Goal: Task Accomplishment & Management: Use online tool/utility

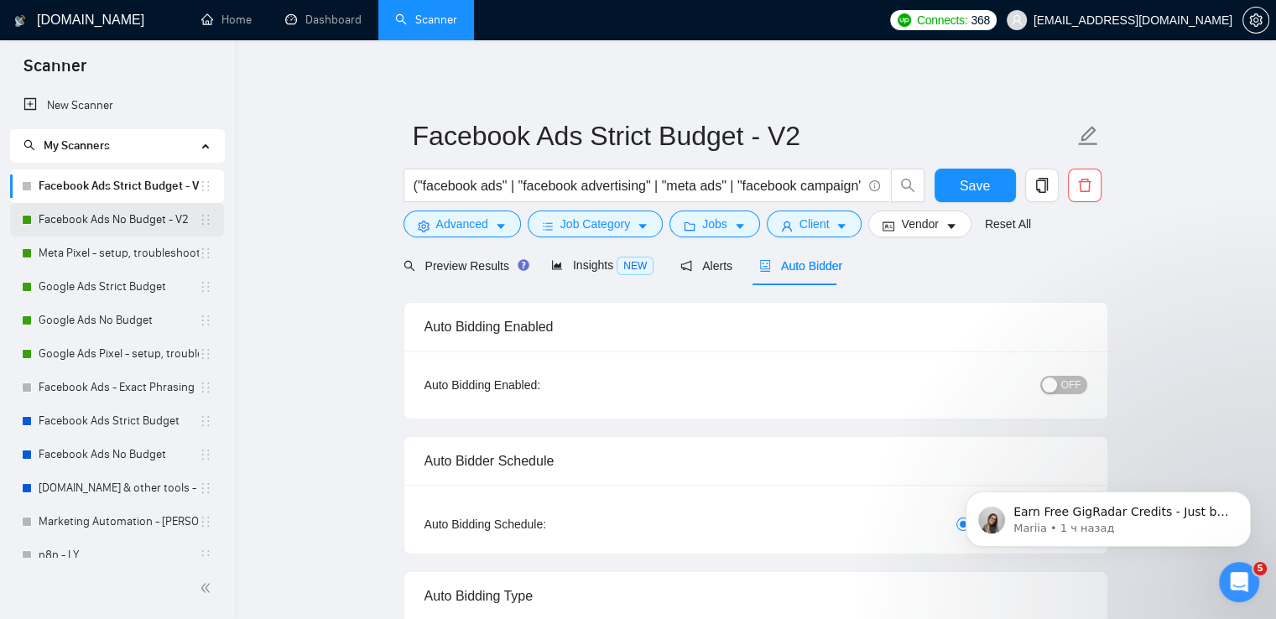
click at [117, 219] on link "Facebook Ads No Budget - V2" at bounding box center [119, 220] width 160 height 34
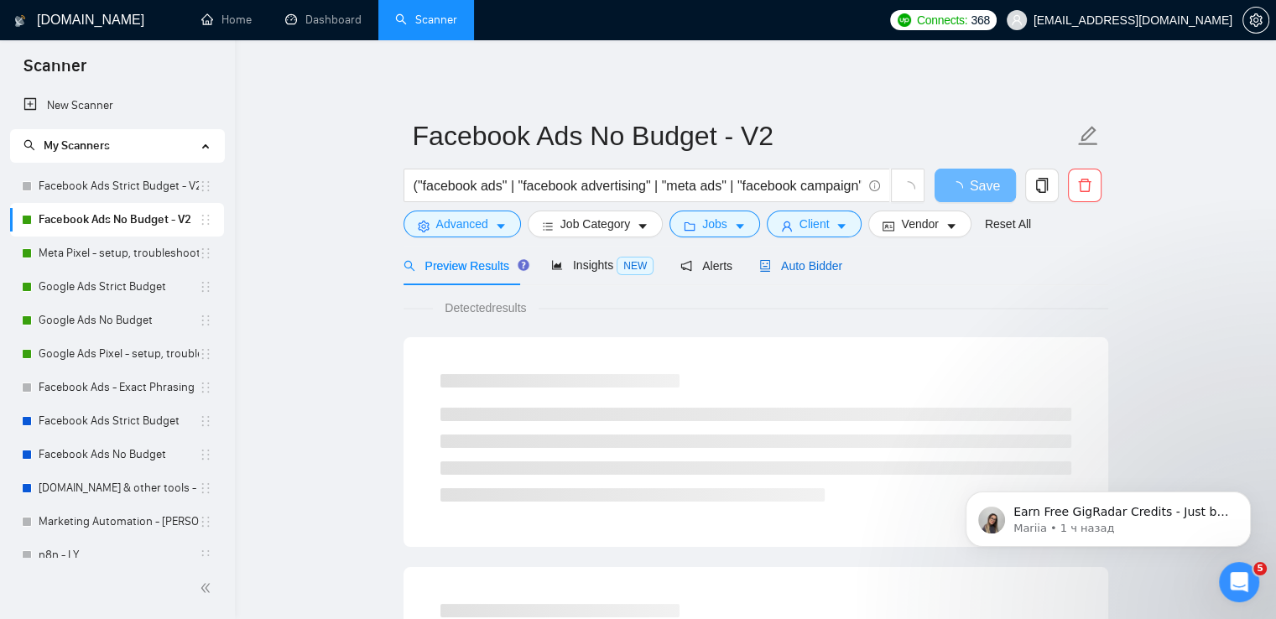
click at [807, 266] on span "Auto Bidder" at bounding box center [800, 265] width 83 height 13
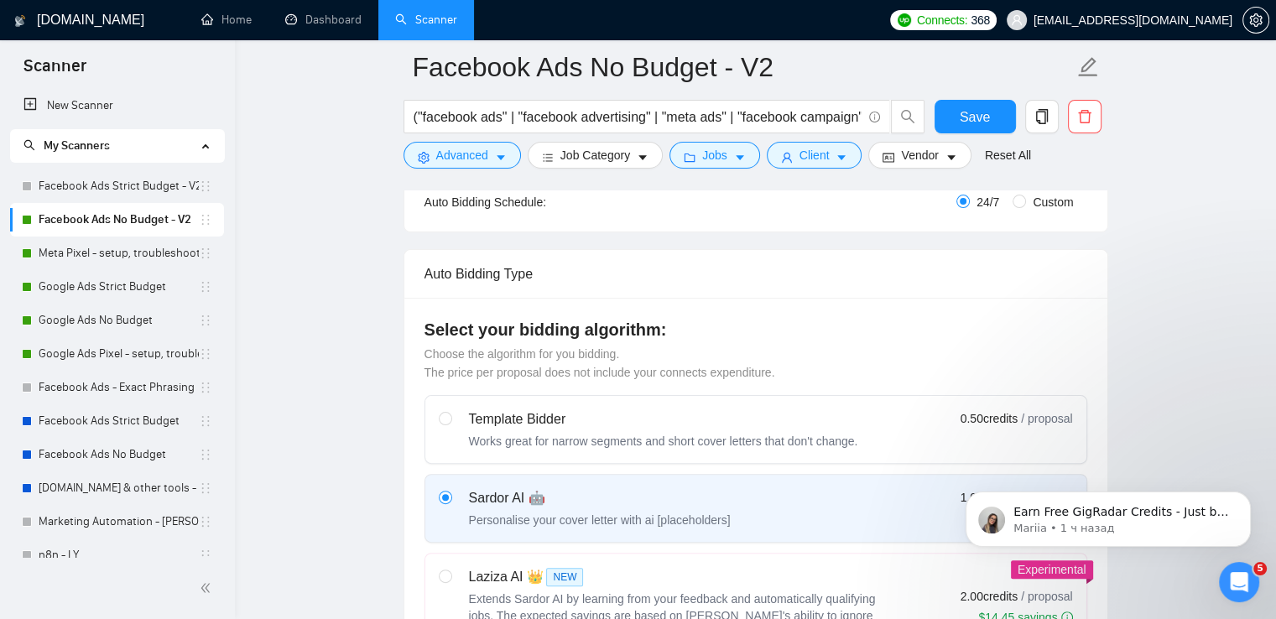
scroll to position [84, 0]
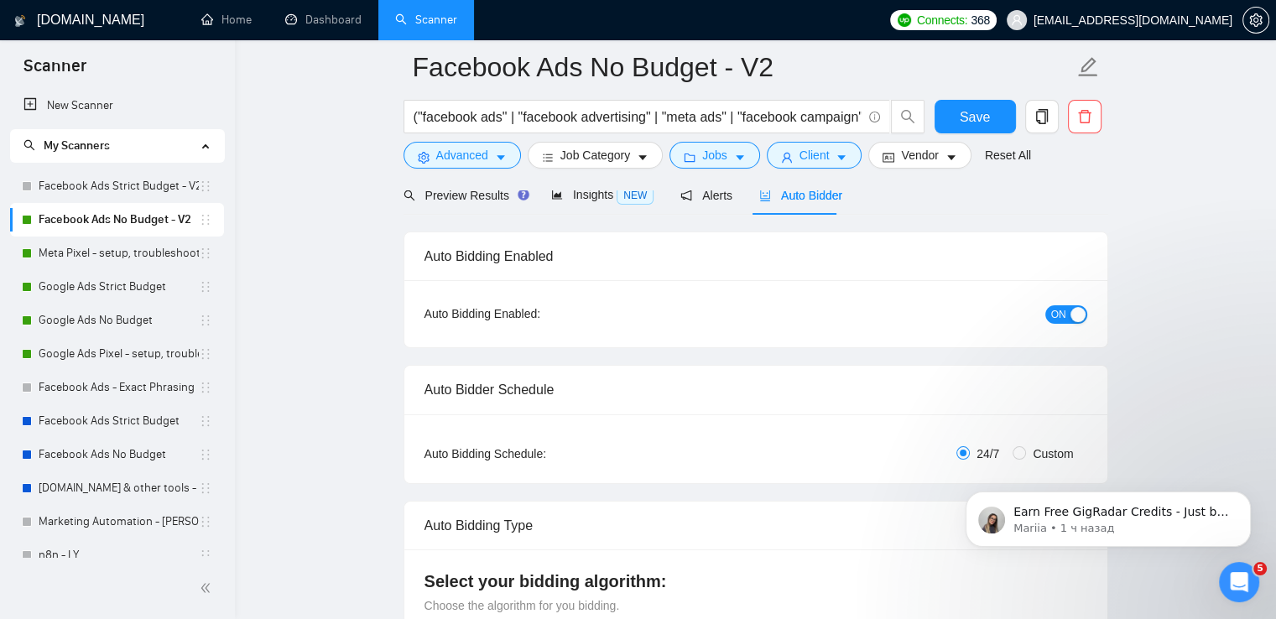
click at [1057, 308] on span "ON" at bounding box center [1058, 314] width 15 height 18
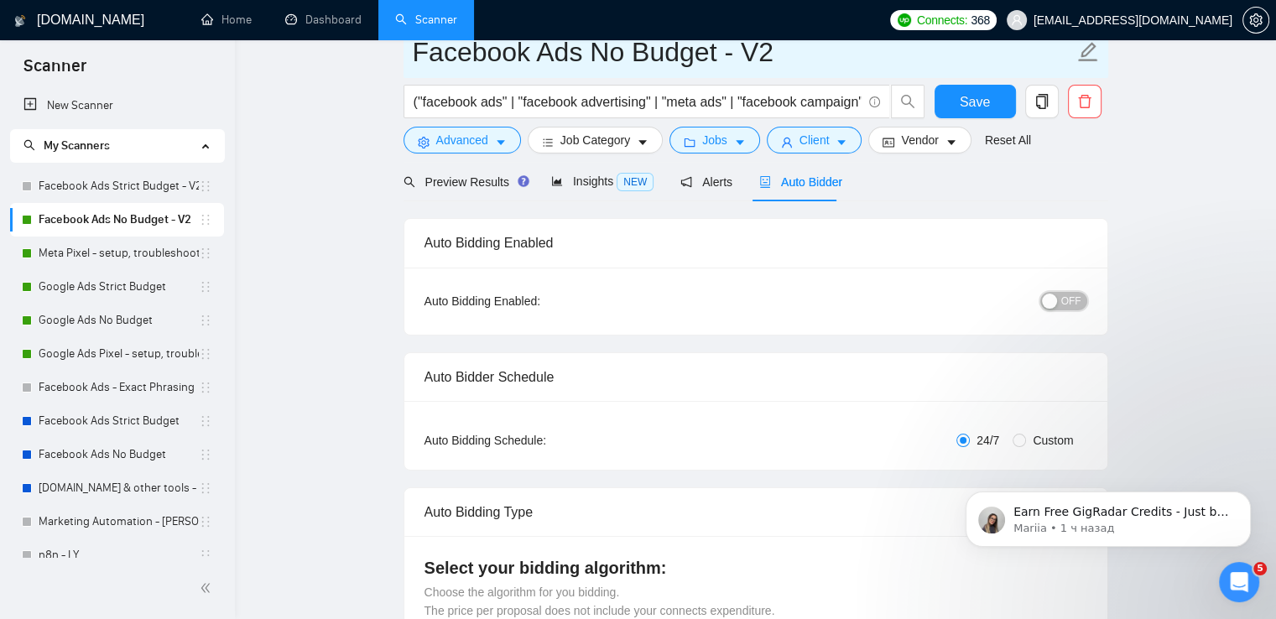
scroll to position [0, 0]
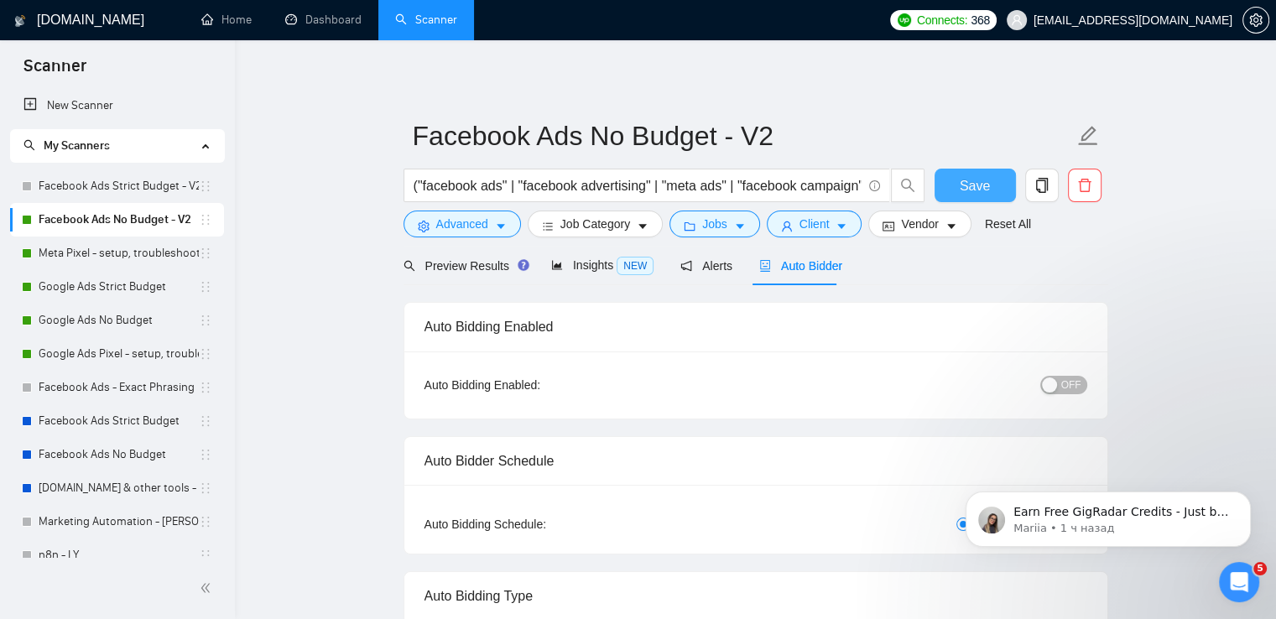
click at [975, 189] on span "Save" at bounding box center [974, 185] width 30 height 21
click at [93, 252] on link "Meta Pixel - setup, troubleshooting, tracking" at bounding box center [119, 253] width 160 height 34
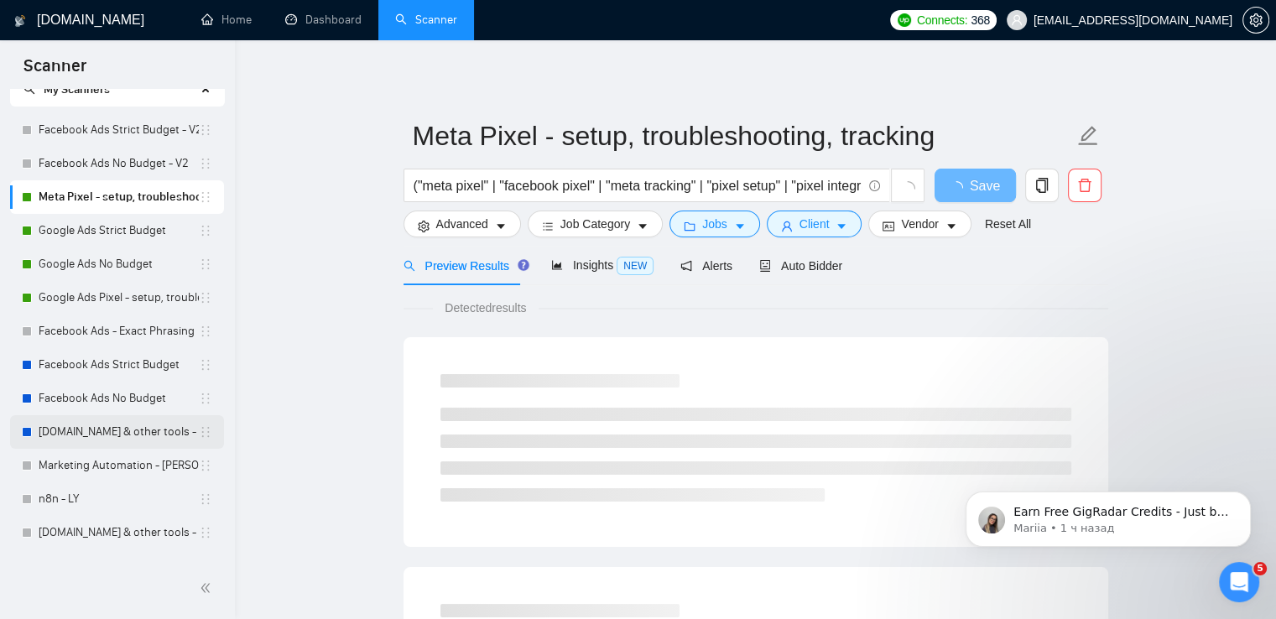
scroll to position [115, 0]
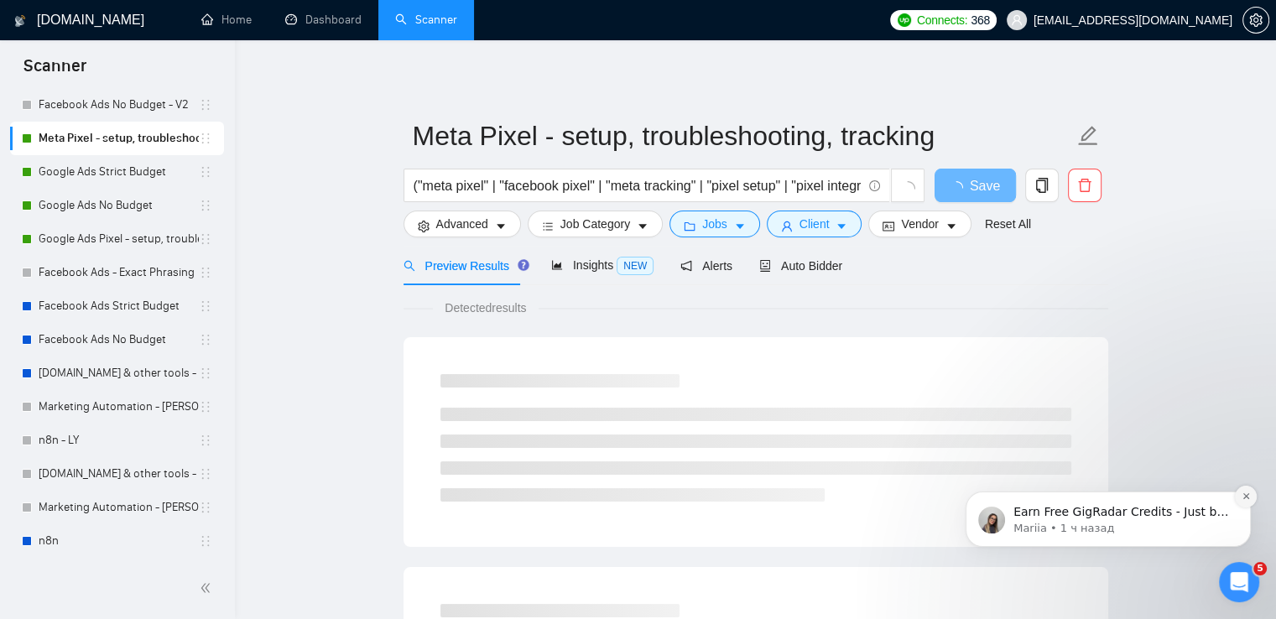
click at [1244, 497] on icon "Dismiss notification" at bounding box center [1245, 496] width 6 height 6
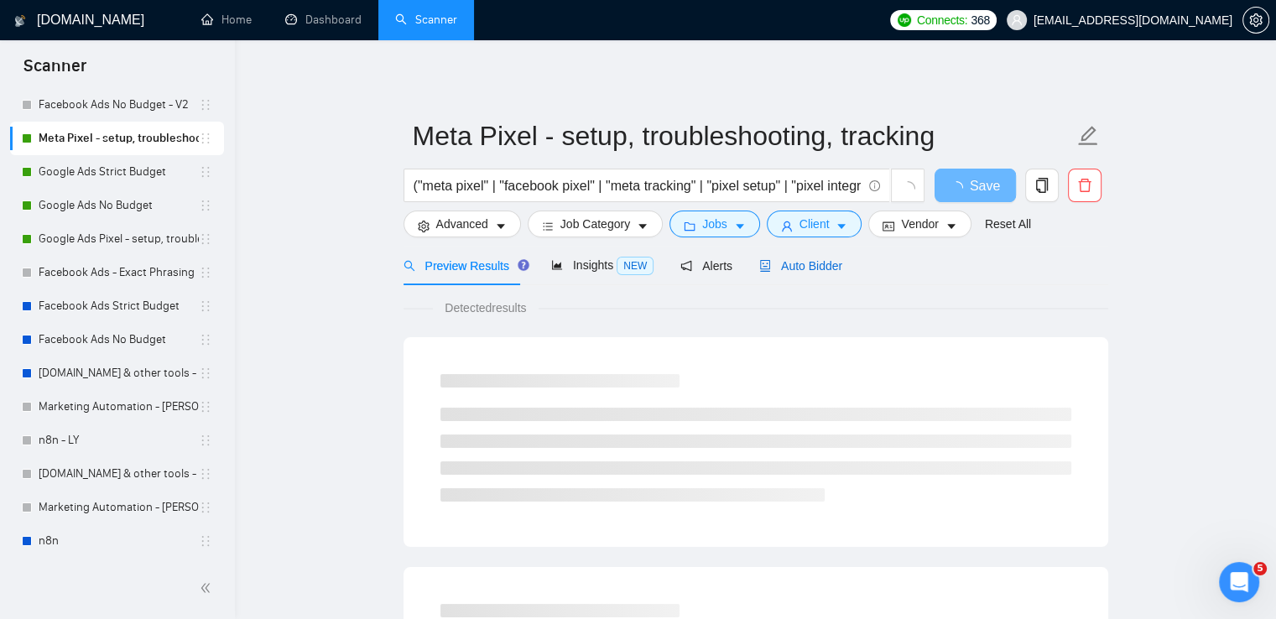
click at [819, 269] on span "Auto Bidder" at bounding box center [800, 265] width 83 height 13
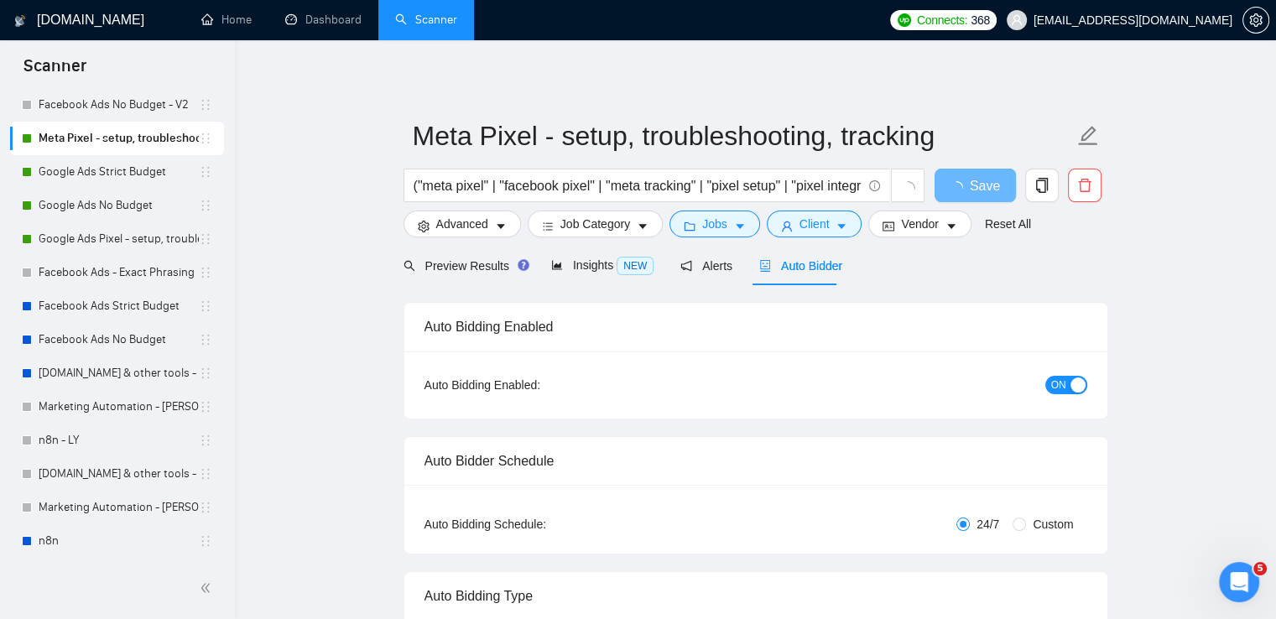
click at [1049, 390] on button "ON" at bounding box center [1066, 385] width 42 height 18
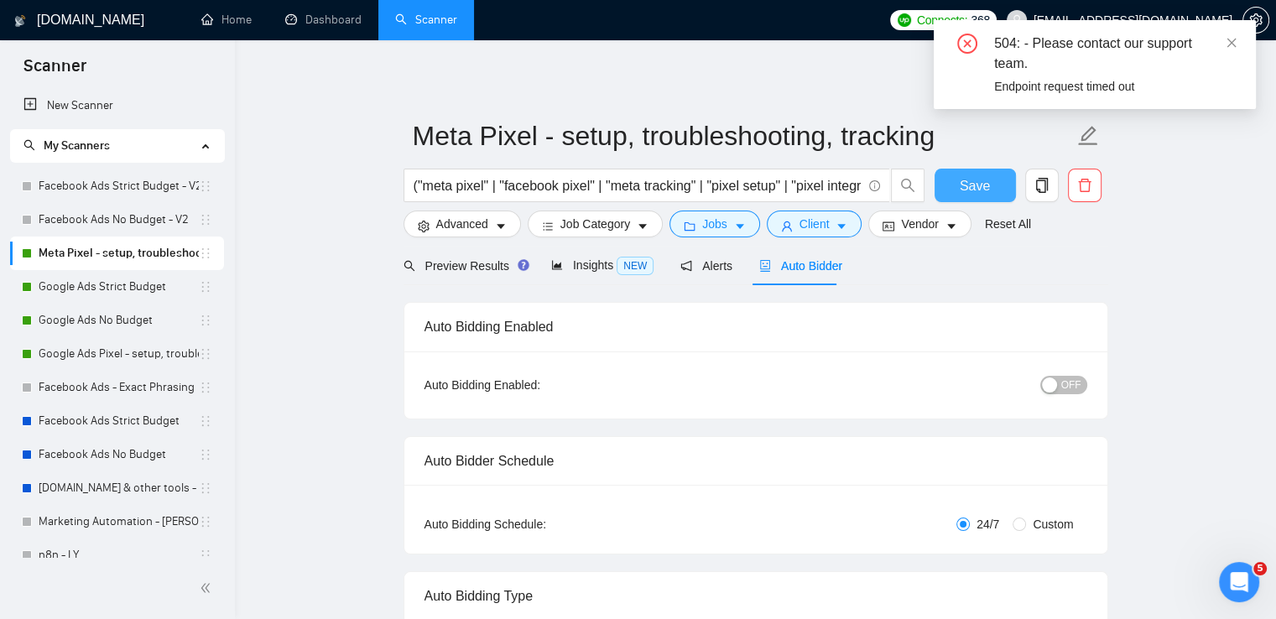
click at [962, 176] on span "Save" at bounding box center [974, 185] width 30 height 21
click at [1225, 40] on icon "close" at bounding box center [1231, 43] width 12 height 12
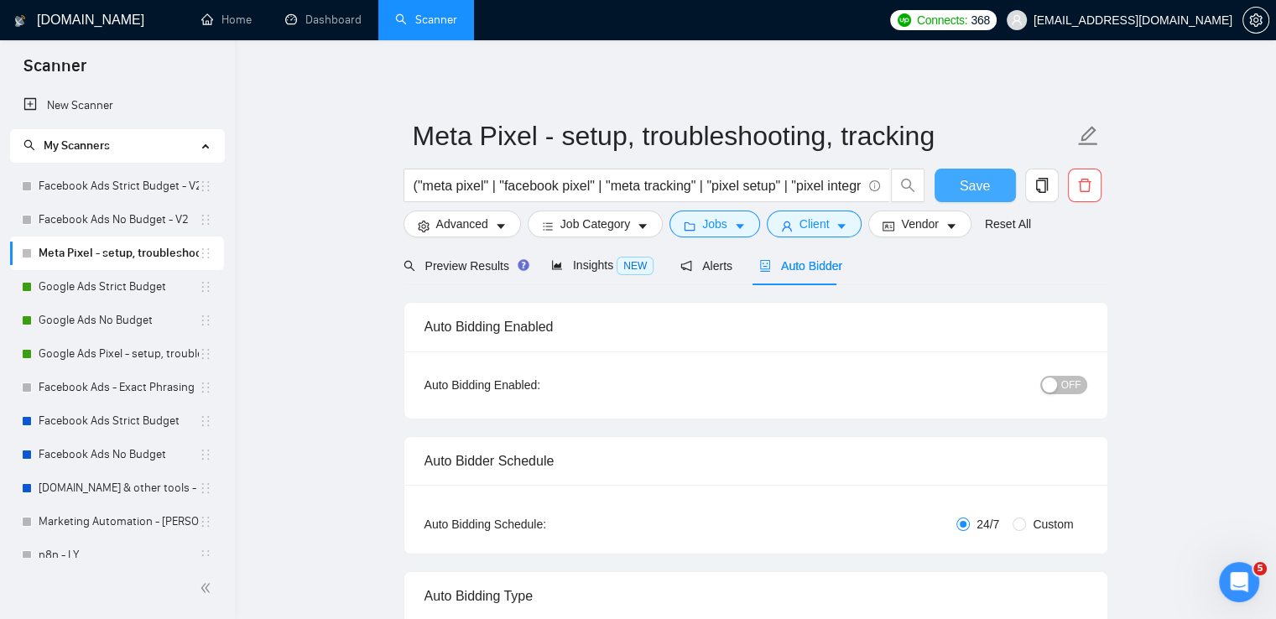
click at [964, 195] on span "Save" at bounding box center [974, 185] width 30 height 21
click at [71, 283] on link "Google Ads Strict Budget" at bounding box center [119, 287] width 160 height 34
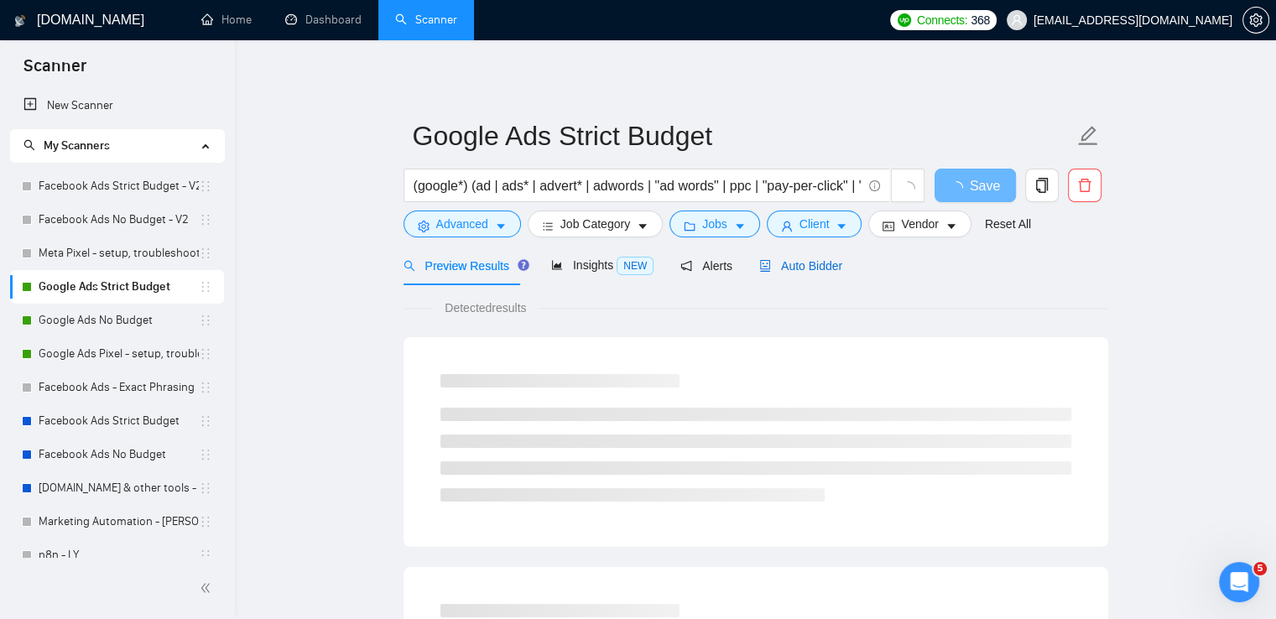
click at [794, 268] on span "Auto Bidder" at bounding box center [800, 265] width 83 height 13
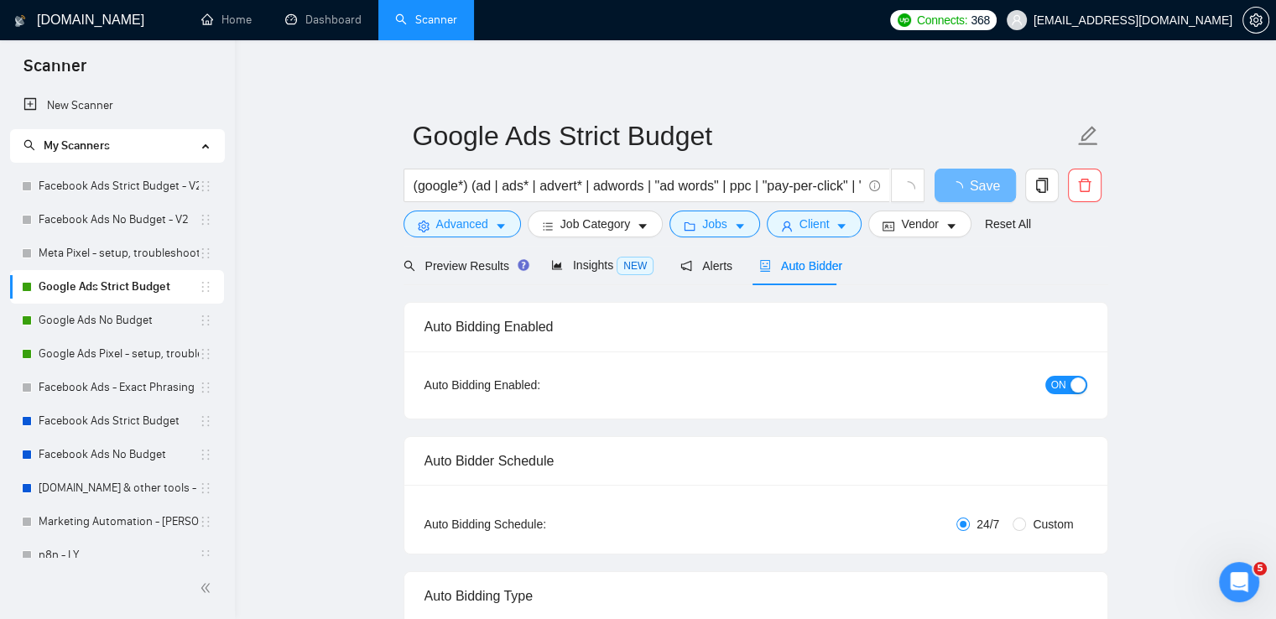
click at [1058, 389] on span "ON" at bounding box center [1058, 385] width 15 height 18
drag, startPoint x: 949, startPoint y: 189, endPoint x: 560, endPoint y: 309, distance: 407.4
click at [949, 189] on button "Save" at bounding box center [974, 186] width 81 height 34
click at [966, 175] on span "Save" at bounding box center [974, 185] width 30 height 21
click at [79, 316] on link "Google Ads No Budget" at bounding box center [119, 321] width 160 height 34
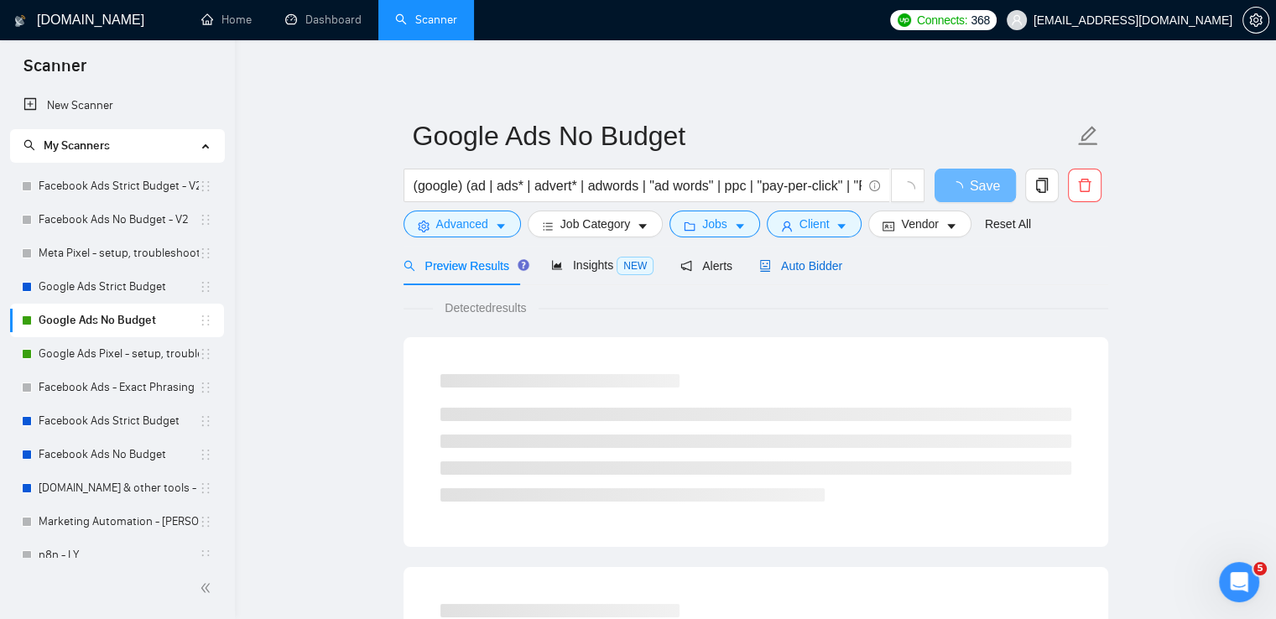
click at [800, 271] on span "Auto Bidder" at bounding box center [800, 265] width 83 height 13
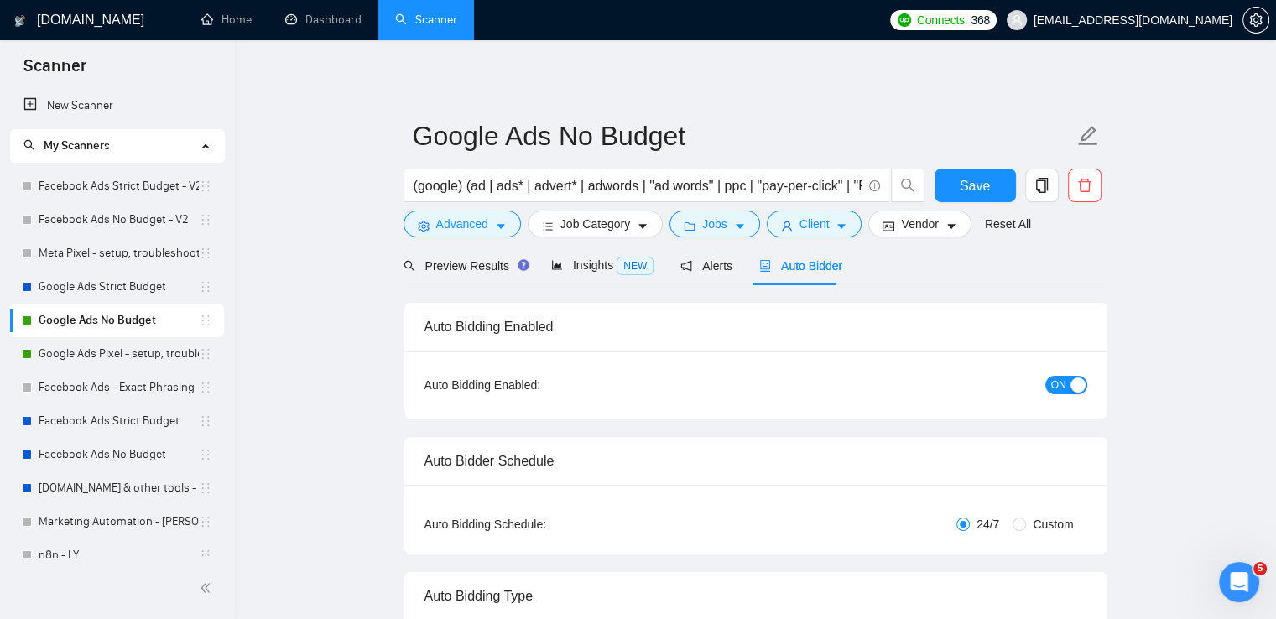
click at [1052, 382] on span "ON" at bounding box center [1058, 385] width 15 height 18
click at [963, 175] on span "Save" at bounding box center [974, 185] width 30 height 21
click at [96, 361] on link "Google Ads Pixel - setup, troubleshooting, tracking" at bounding box center [119, 354] width 160 height 34
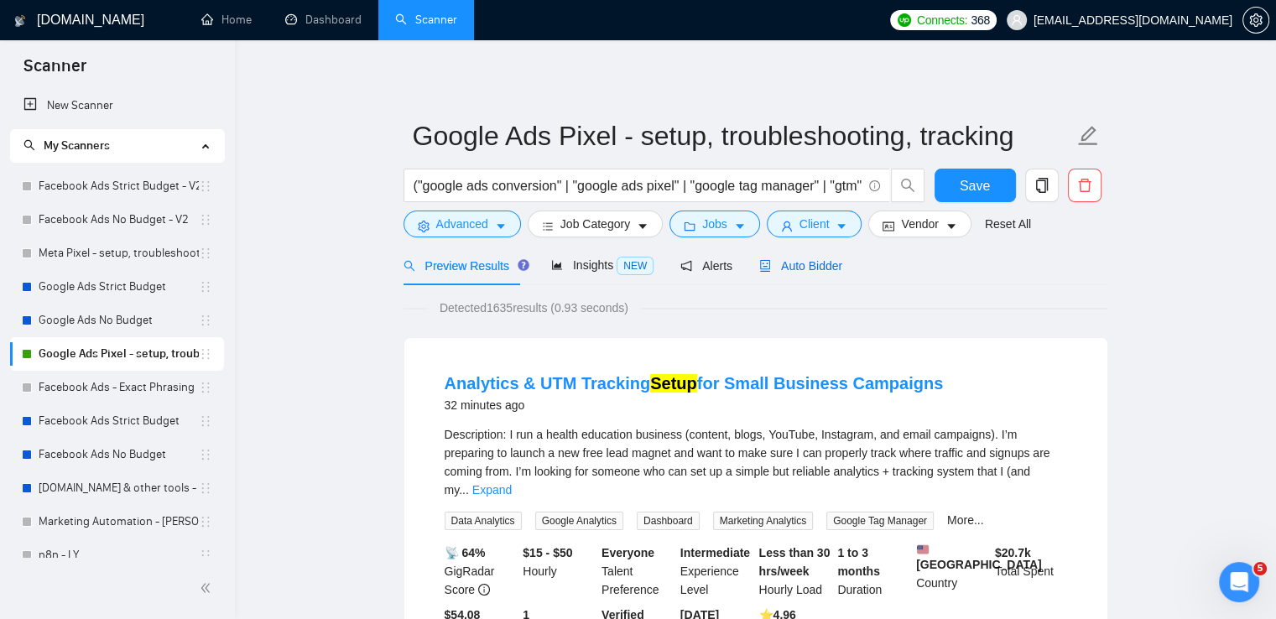
click at [803, 270] on span "Auto Bidder" at bounding box center [800, 265] width 83 height 13
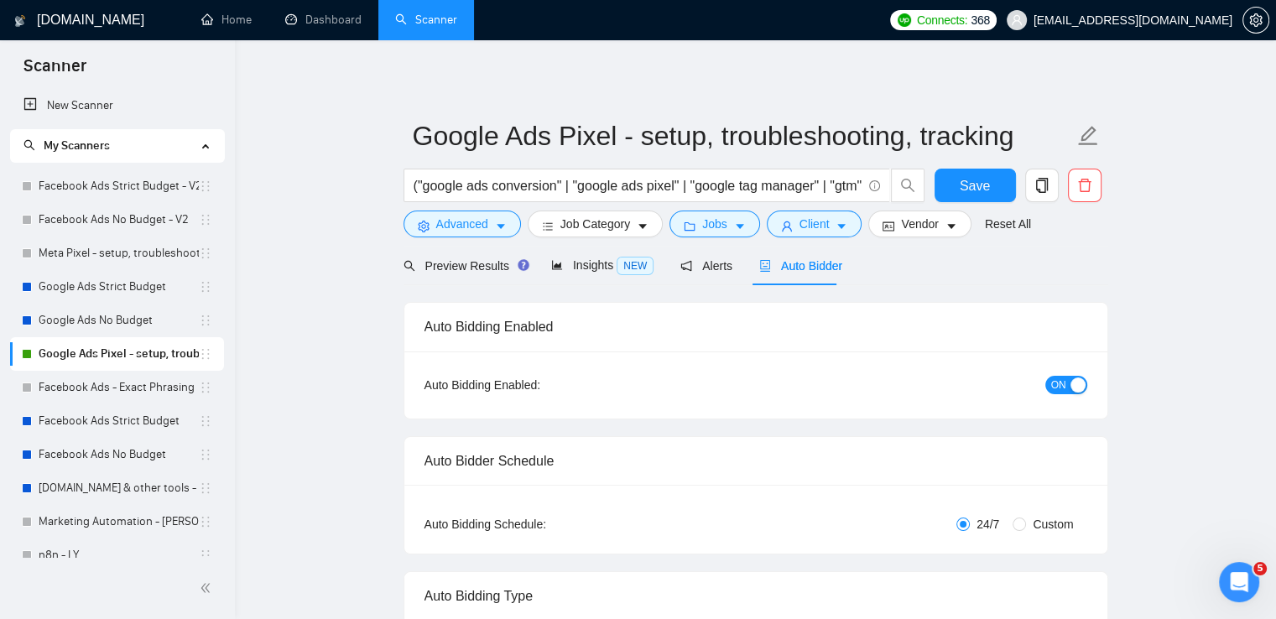
click at [1055, 390] on span "ON" at bounding box center [1058, 385] width 15 height 18
click at [955, 179] on button "Save" at bounding box center [974, 186] width 81 height 34
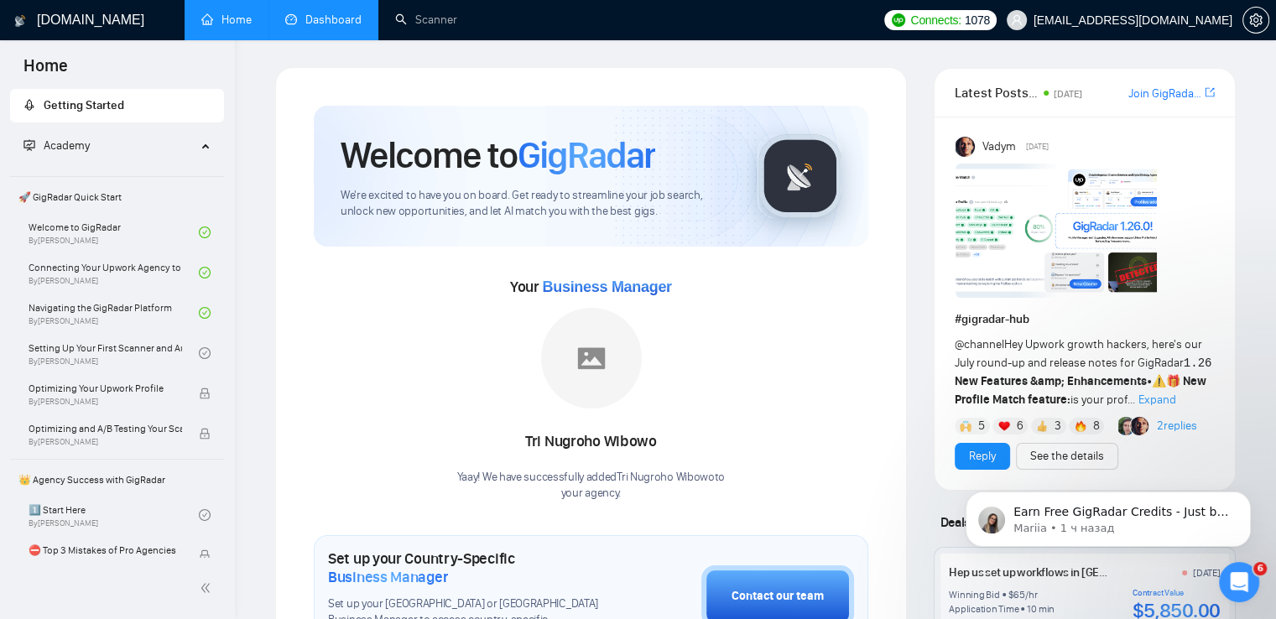
click at [325, 25] on link "Dashboard" at bounding box center [323, 20] width 76 height 14
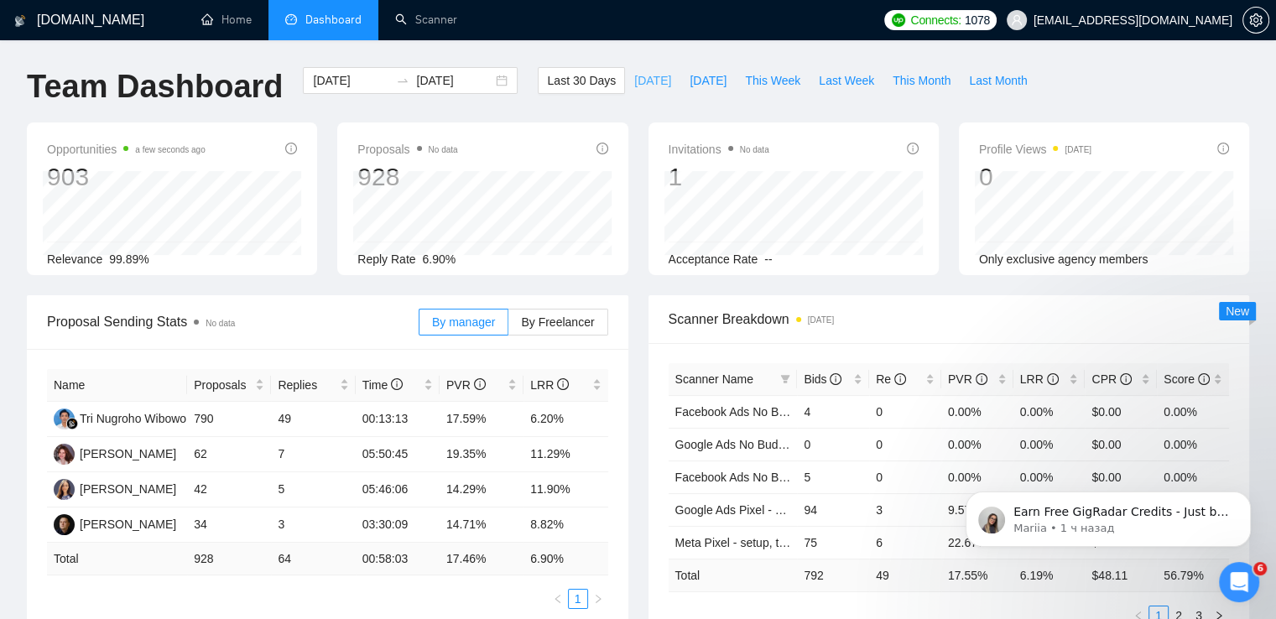
click at [628, 69] on button "Today" at bounding box center [652, 80] width 55 height 27
type input "2025-08-19"
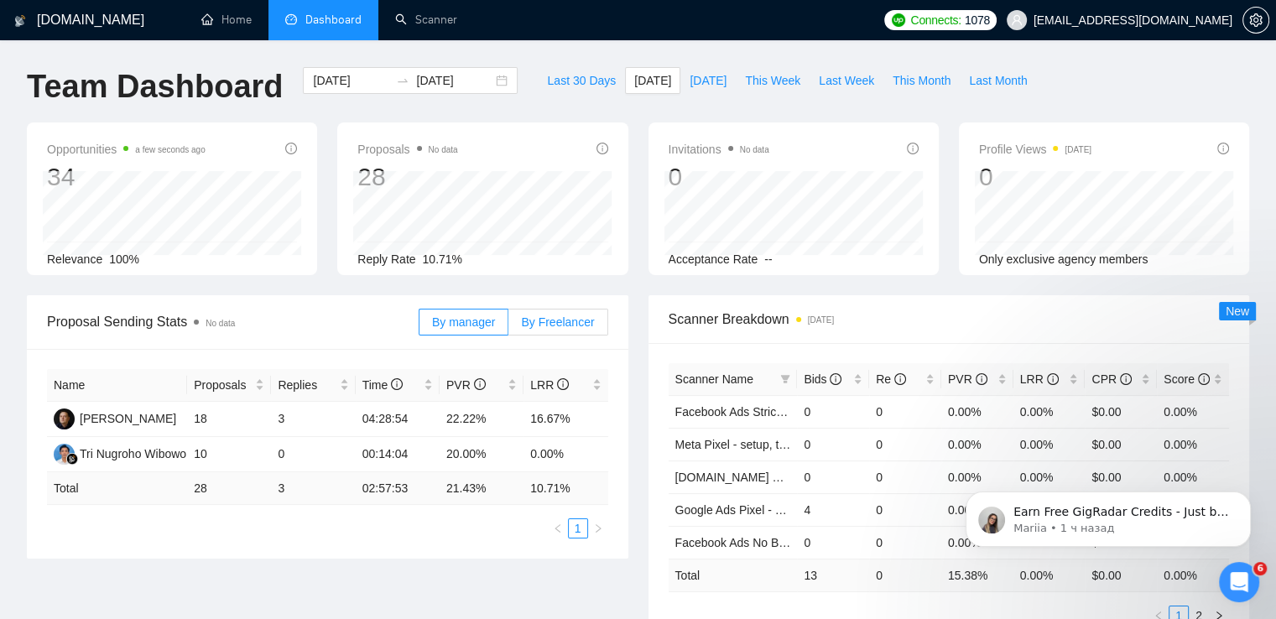
click at [560, 326] on span "By Freelancer" at bounding box center [557, 321] width 73 height 13
click at [508, 326] on input "By Freelancer" at bounding box center [508, 326] width 0 height 0
